Goal: Transaction & Acquisition: Purchase product/service

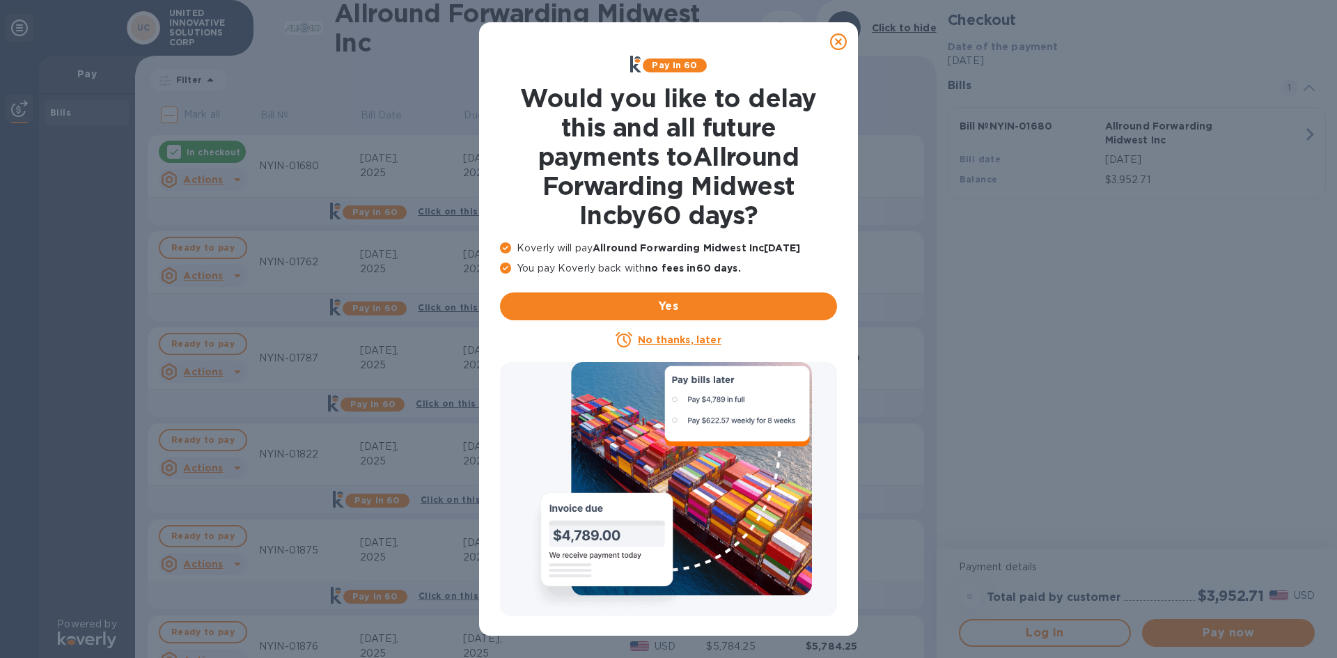
click at [841, 38] on icon at bounding box center [838, 41] width 17 height 17
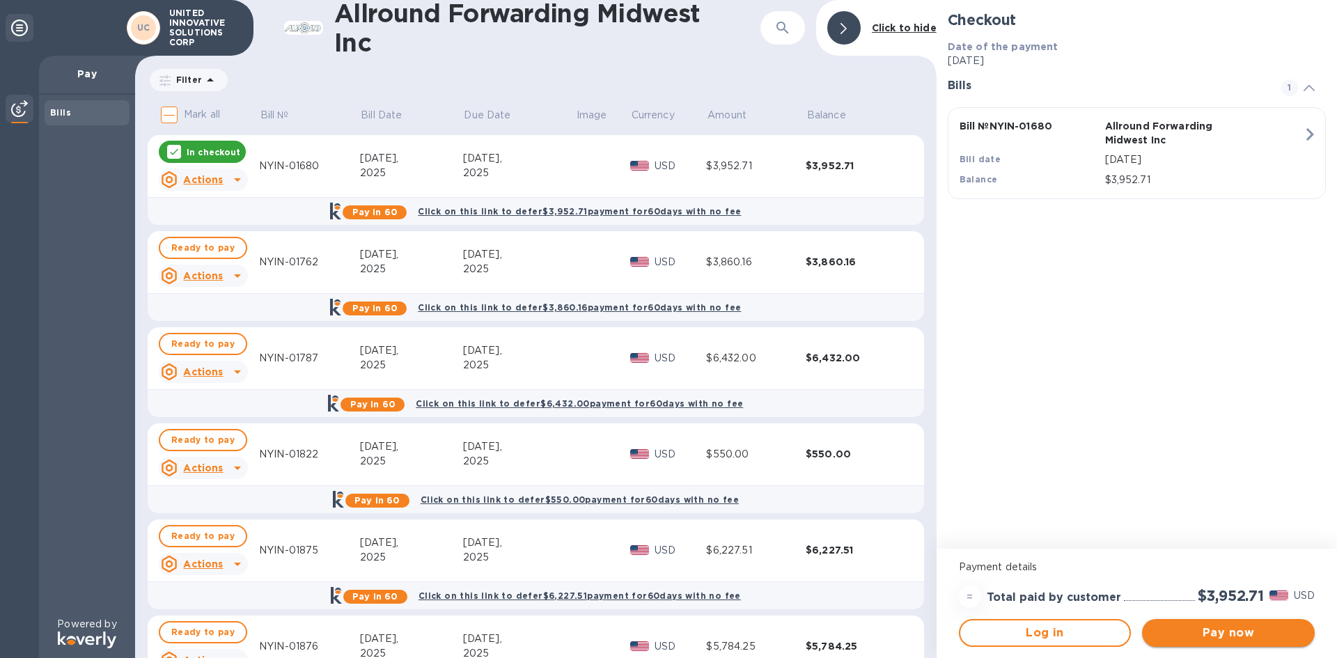
click at [1181, 626] on span "Pay now" at bounding box center [1228, 632] width 150 height 17
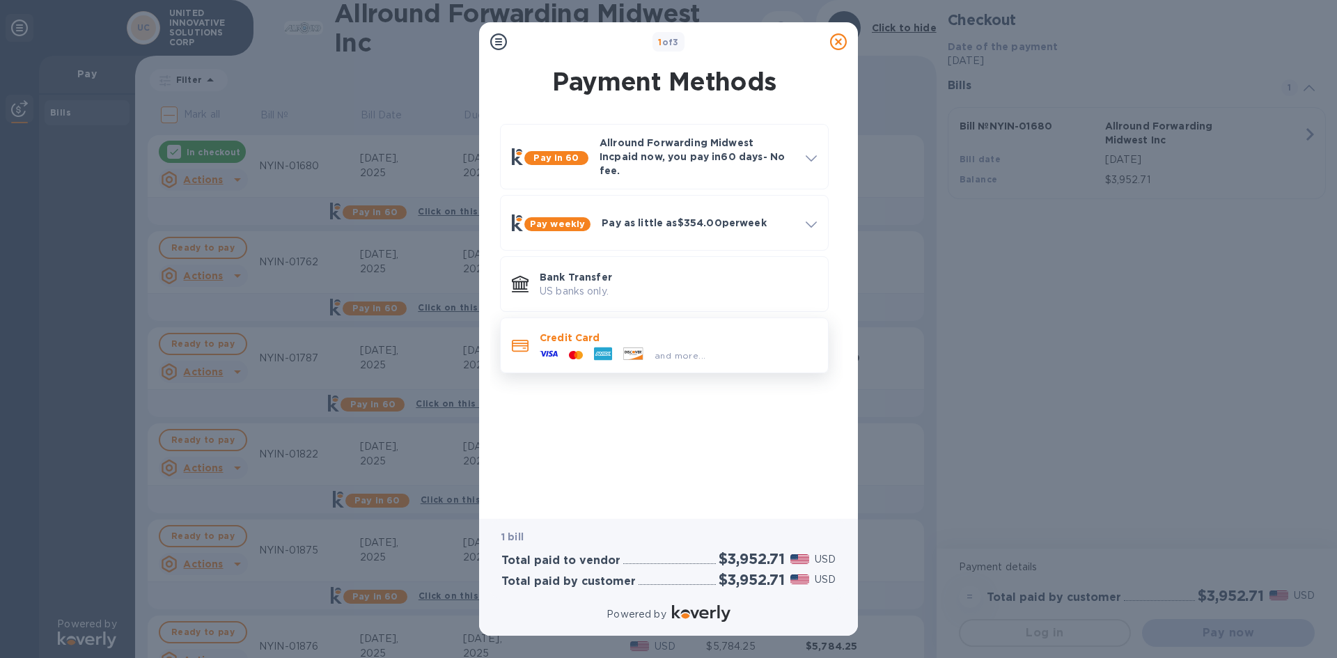
click at [542, 347] on icon at bounding box center [549, 354] width 18 height 18
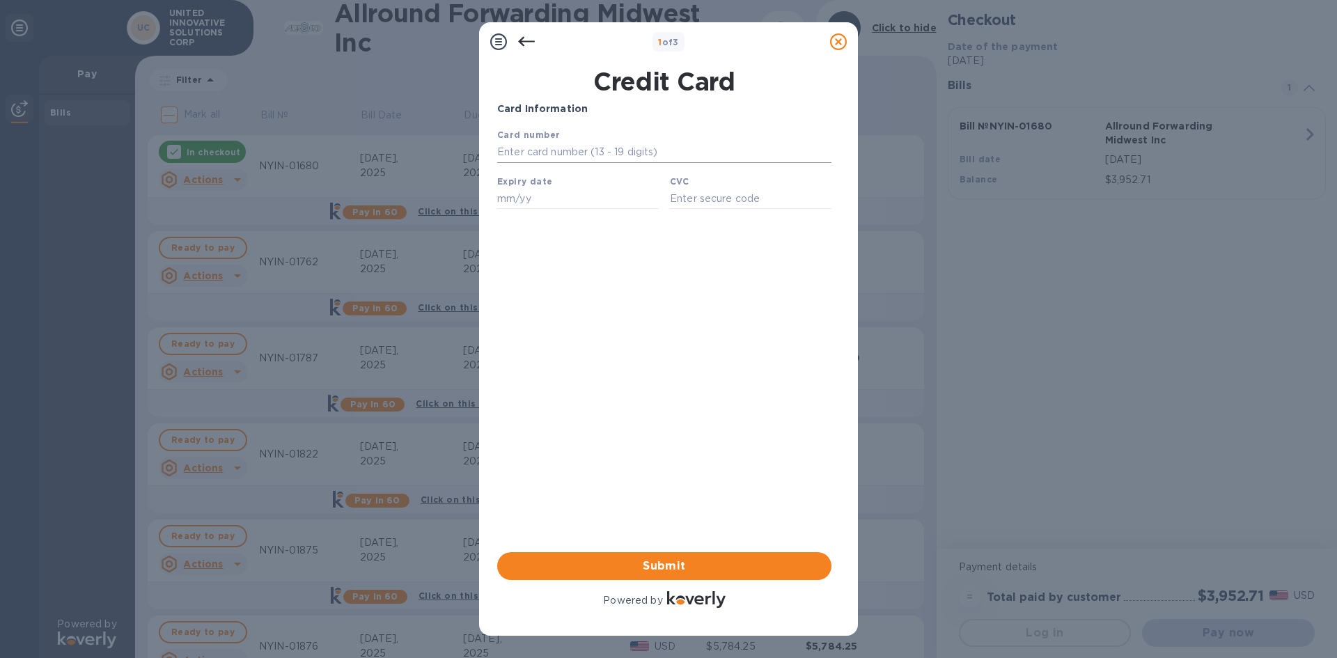
click at [609, 146] on input "text" at bounding box center [664, 152] width 334 height 21
type input "[CREDIT_CARD_NUMBER]"
type input "02/28"
drag, startPoint x: 558, startPoint y: 155, endPoint x: 613, endPoint y: 147, distance: 54.8
click at [613, 147] on input "[CREDIT_CARD_NUMBER]" at bounding box center [664, 152] width 334 height 21
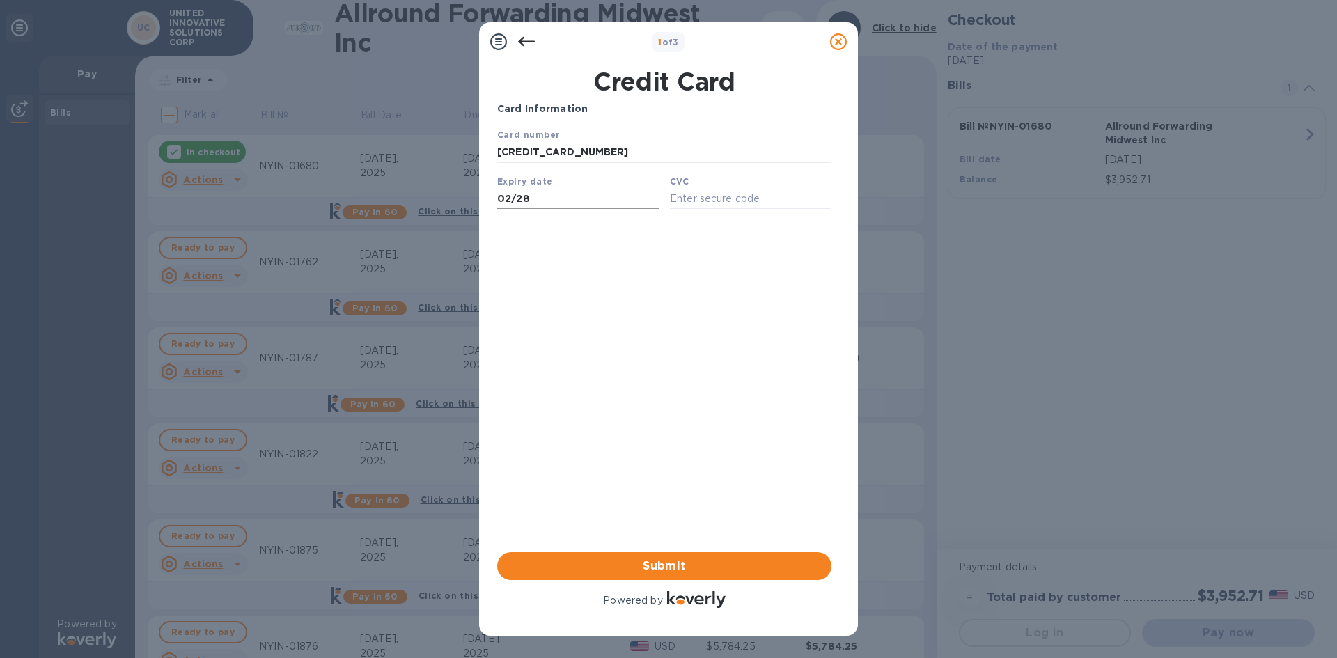
type input "[CREDIT_CARD_NUMBER]"
click at [543, 201] on input "02/28" at bounding box center [578, 198] width 162 height 21
click at [705, 196] on input "text" at bounding box center [751, 198] width 162 height 21
type input "2356"
click at [675, 558] on span "Submit" at bounding box center [664, 566] width 312 height 17
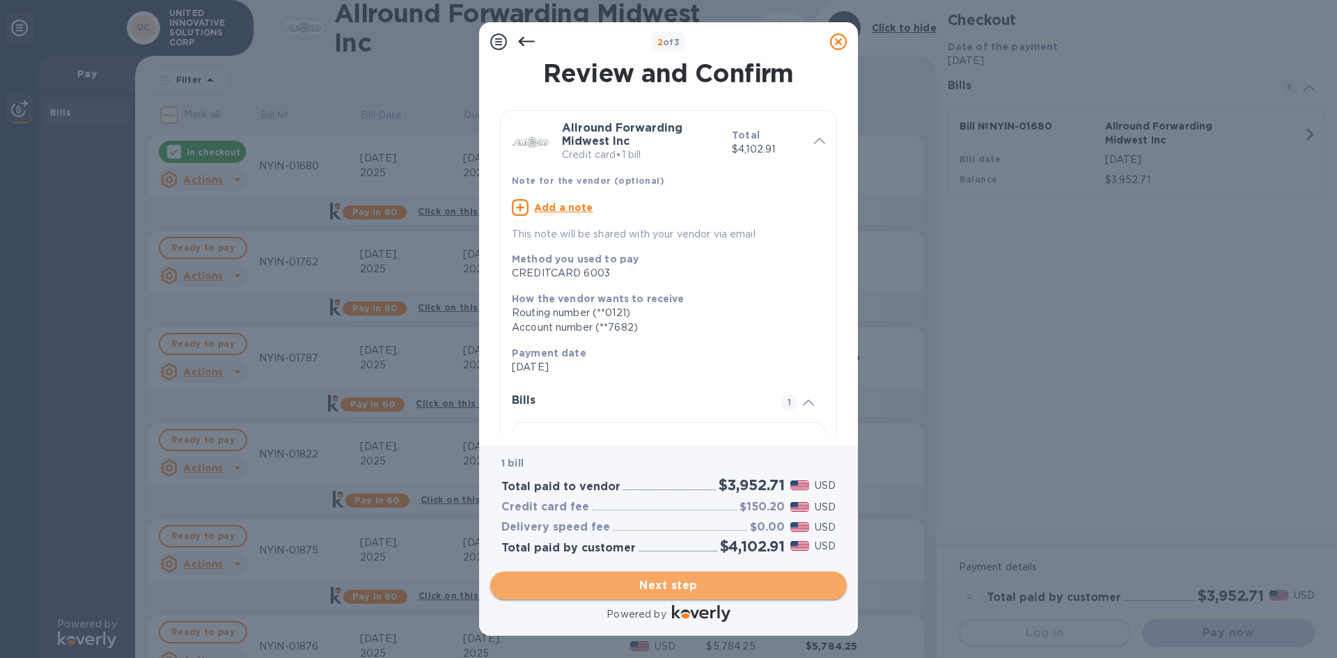
click at [619, 582] on span "Next step" at bounding box center [668, 585] width 334 height 17
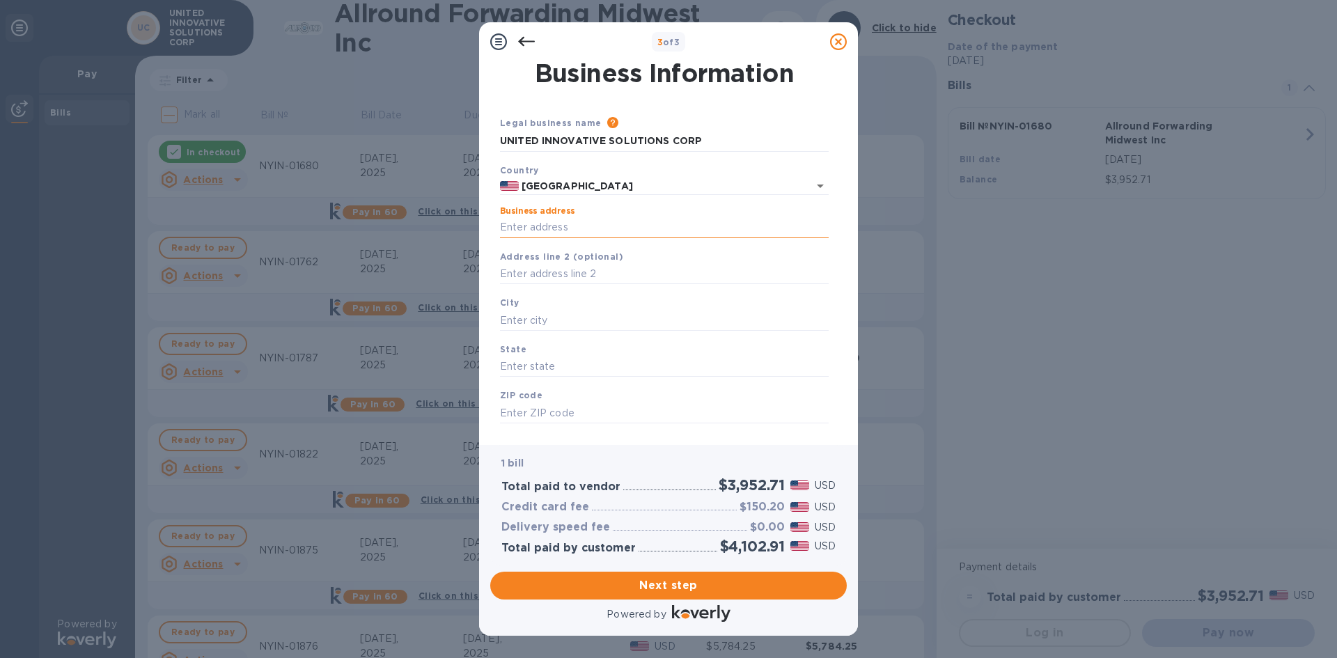
click at [562, 225] on input "Business address" at bounding box center [664, 227] width 329 height 21
type input "2574 [GEOGRAPHIC_DATA]"
click at [552, 318] on input "text" at bounding box center [664, 320] width 329 height 21
type input "[GEOGRAPHIC_DATA]"
click at [552, 359] on input "text" at bounding box center [664, 366] width 329 height 21
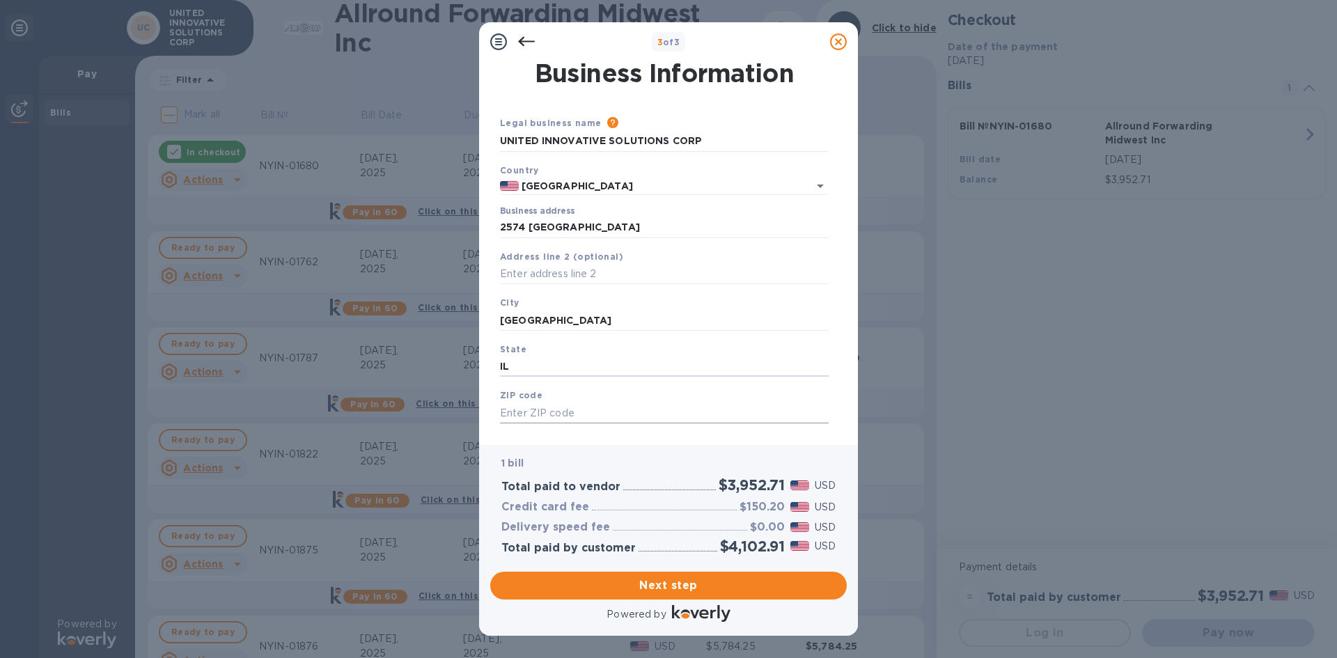
type input "IL"
click at [511, 409] on input "text" at bounding box center [664, 412] width 329 height 21
type input "60007"
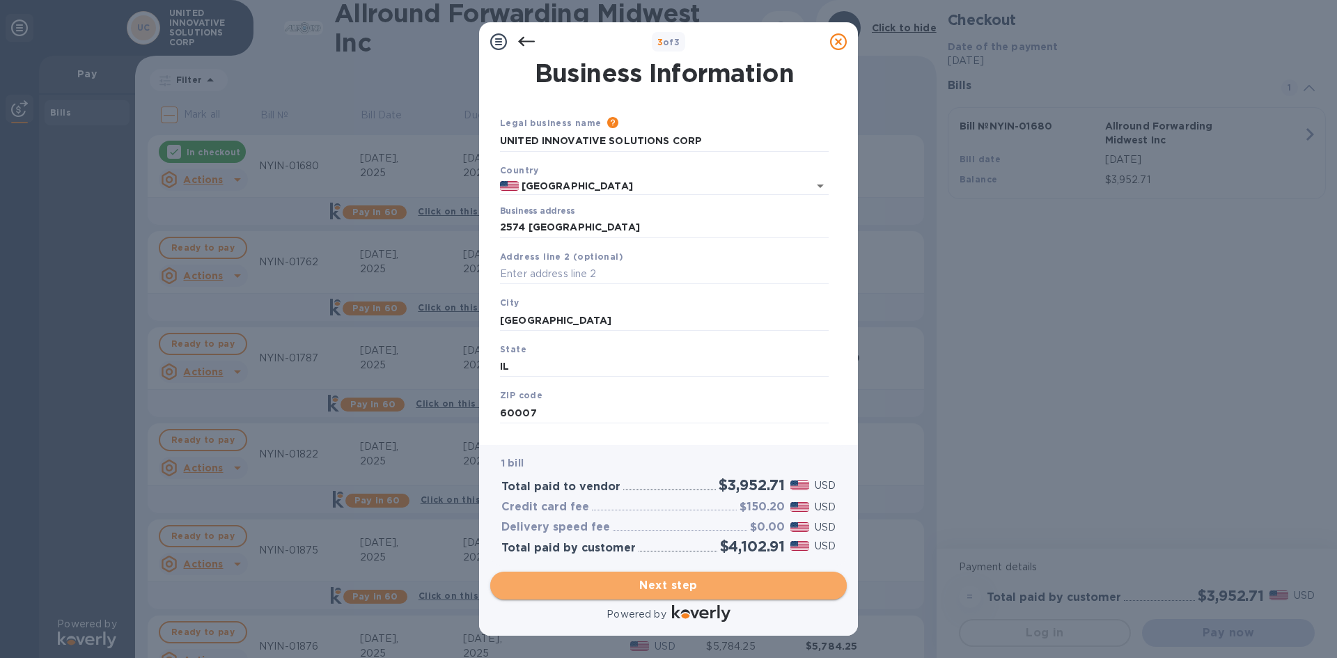
click at [620, 588] on span "Next step" at bounding box center [668, 585] width 334 height 17
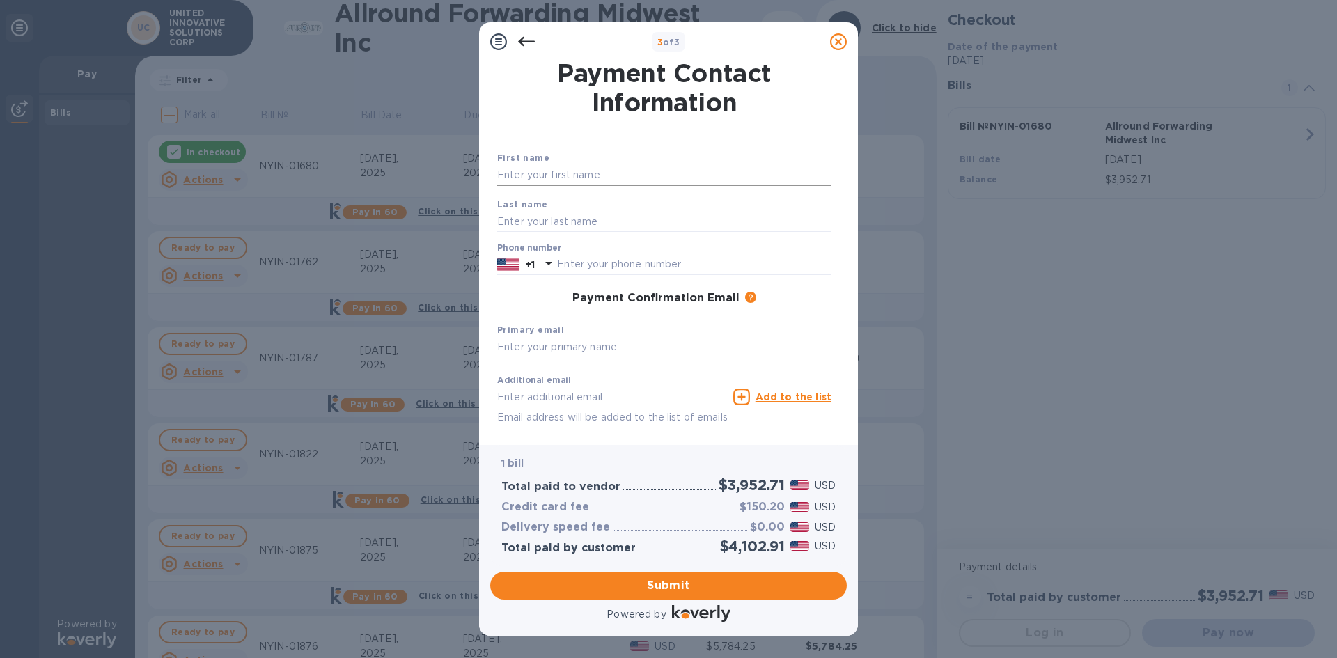
click at [556, 178] on input "text" at bounding box center [664, 175] width 334 height 21
type input "[PERSON_NAME]"
type input "Elamana"
type input "8472389024"
type input "[EMAIL_ADDRESS][DOMAIN_NAME]"
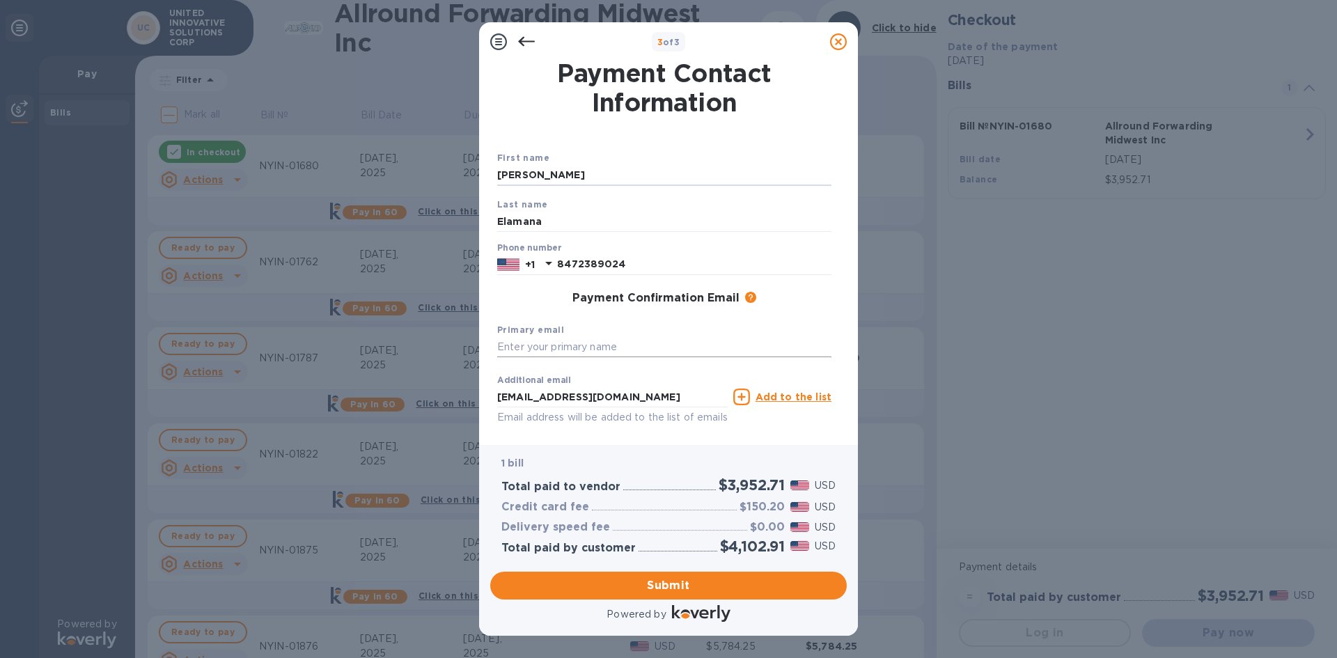
click at [582, 344] on input "text" at bounding box center [664, 347] width 334 height 21
type input "[EMAIL_ADDRESS][DOMAIN_NAME]"
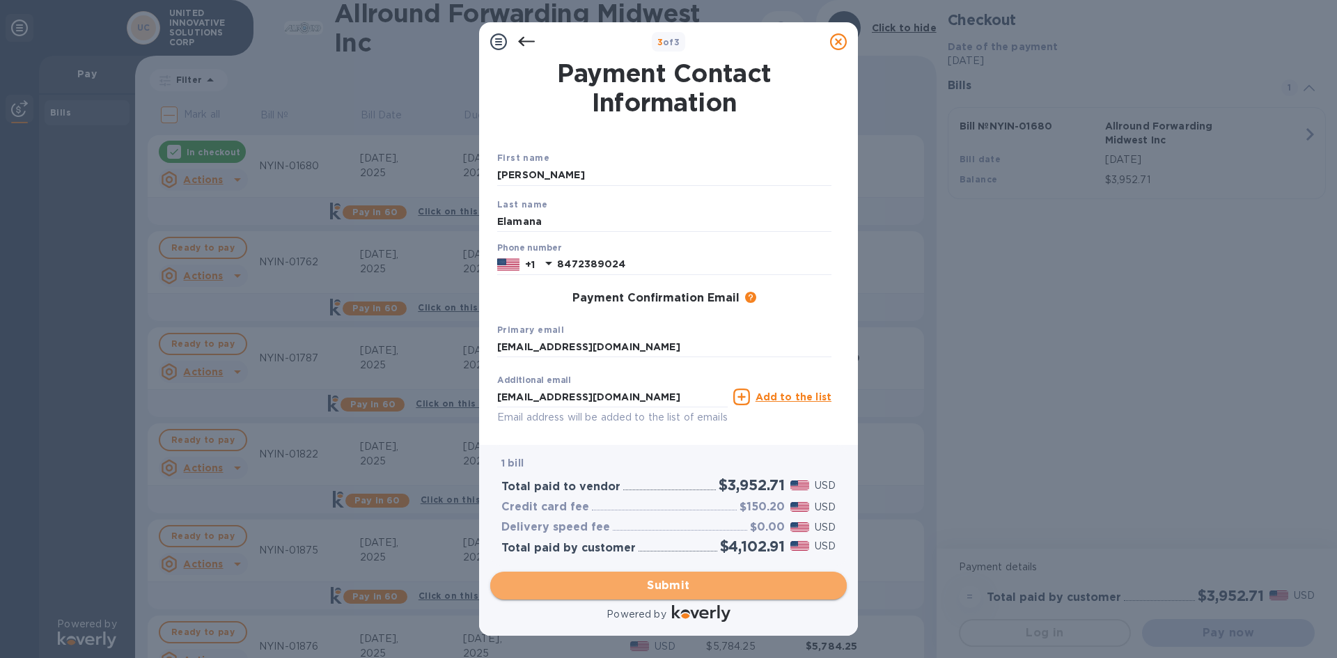
click at [611, 581] on span "Submit" at bounding box center [668, 585] width 334 height 17
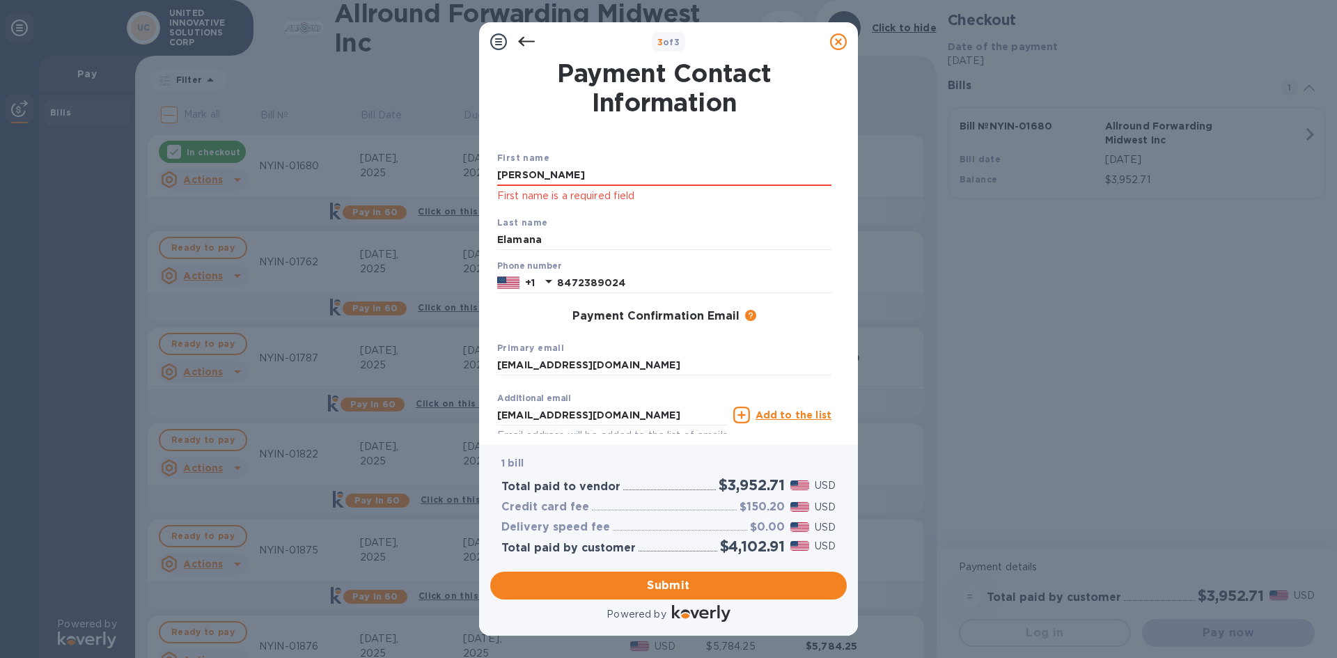
drag, startPoint x: 529, startPoint y: 181, endPoint x: 446, endPoint y: 180, distance: 82.9
click at [446, 180] on div "3 of 3 Payment Contact Information First name [PERSON_NAME] First name is a req…" at bounding box center [668, 329] width 1337 height 658
type input "[PERSON_NAME]"
click at [543, 244] on input "Elamana" at bounding box center [664, 240] width 334 height 21
click at [611, 586] on span "Submit" at bounding box center [668, 585] width 334 height 17
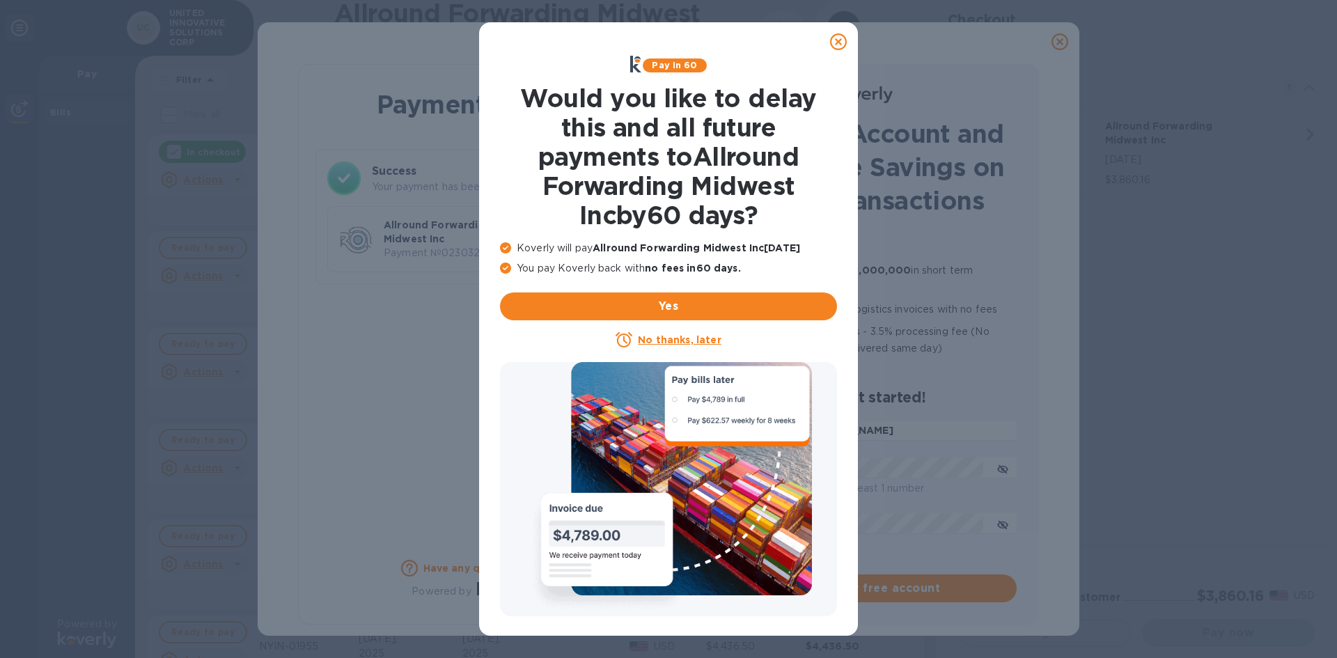
click at [838, 48] on icon at bounding box center [838, 41] width 17 height 17
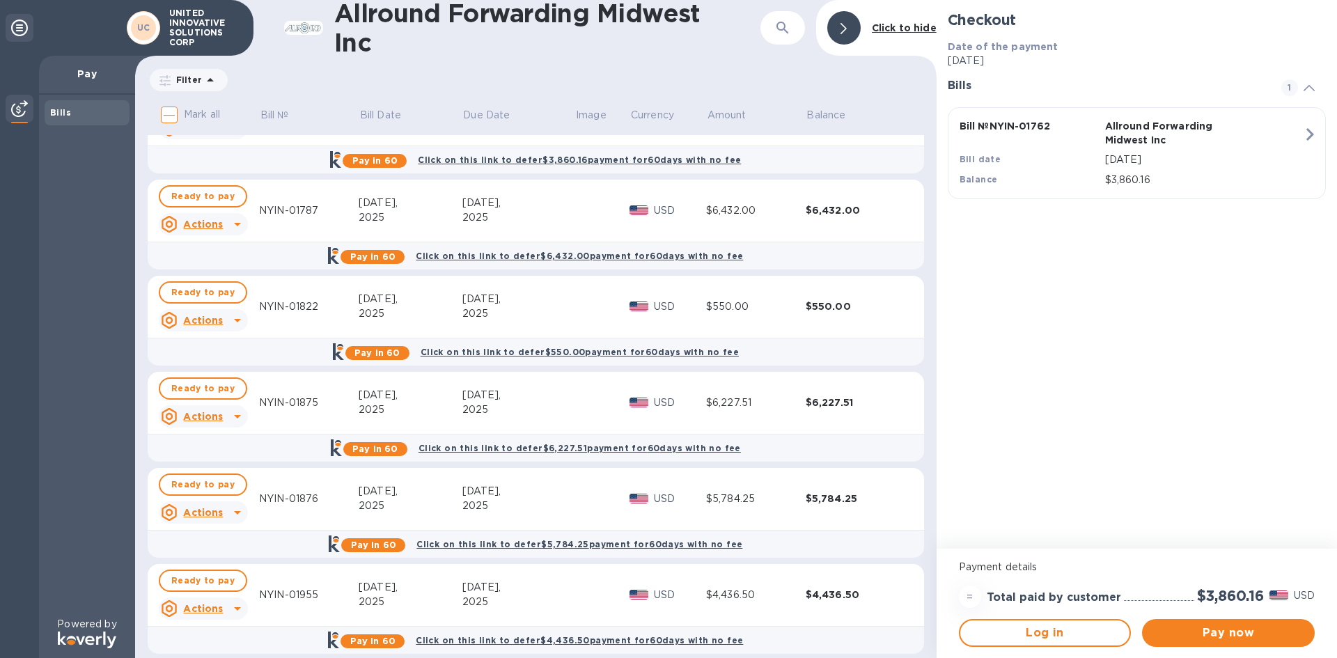
scroll to position [66, 0]
